Goal: Task Accomplishment & Management: Manage account settings

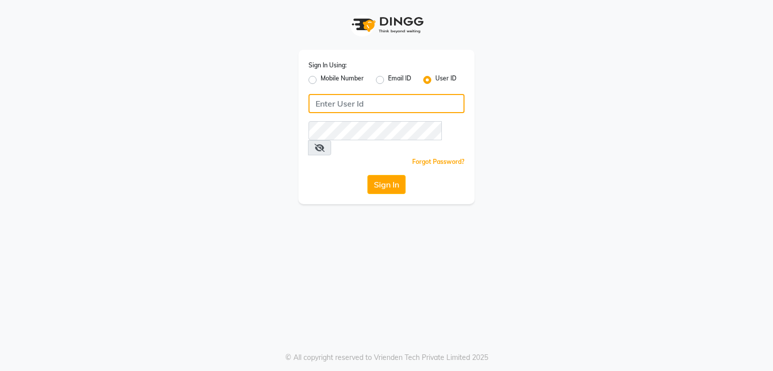
type input "8010114233"
click at [536, 132] on div "Sign In Using: Mobile Number Email ID User ID 8010114233 Remember me Forgot Pas…" at bounding box center [387, 102] width 574 height 204
type input "8010114233"
click at [384, 175] on button "Sign In" at bounding box center [386, 184] width 38 height 19
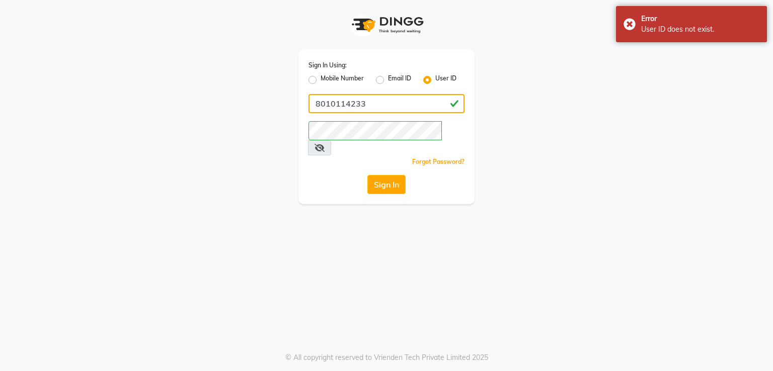
drag, startPoint x: 362, startPoint y: 101, endPoint x: 223, endPoint y: 87, distance: 139.1
click at [223, 87] on div "Sign In Using: Mobile Number Email ID User ID 8010114233 Remember me Forgot Pas…" at bounding box center [387, 102] width 574 height 204
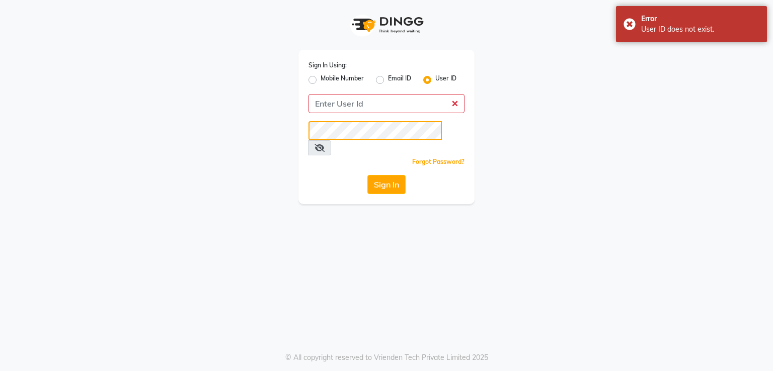
click at [266, 137] on div "Sign In Using: Mobile Number Email ID User ID Remember me Forgot Password? Sign…" at bounding box center [387, 102] width 574 height 204
